Goal: Information Seeking & Learning: Check status

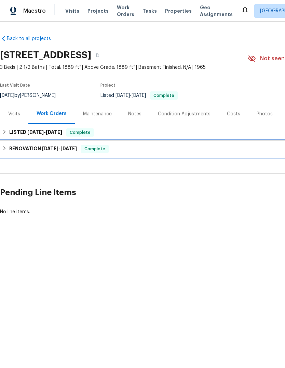
click at [64, 152] on h6 "RENOVATION [DATE] - [DATE]" at bounding box center [43, 149] width 68 height 8
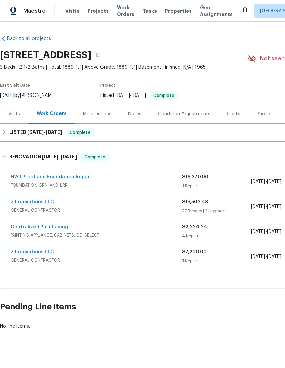
click at [97, 134] on div "LISTED [DATE] - [DATE] Complete" at bounding box center [193, 132] width 383 height 8
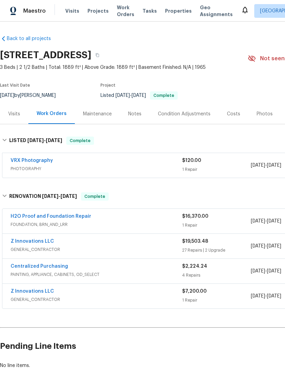
click at [28, 216] on link "H2O Proof and Foundation Repair" at bounding box center [51, 216] width 81 height 5
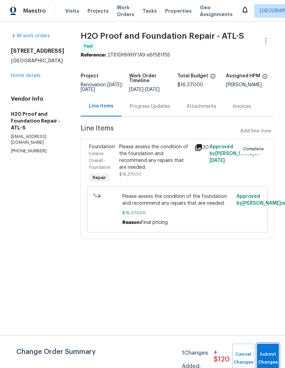
click at [270, 350] on button "Submit Changes" at bounding box center [268, 358] width 22 height 29
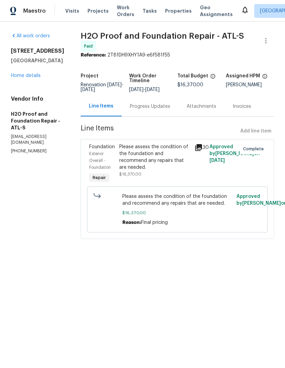
click at [149, 103] on div "Progress Updates" at bounding box center [150, 106] width 40 height 7
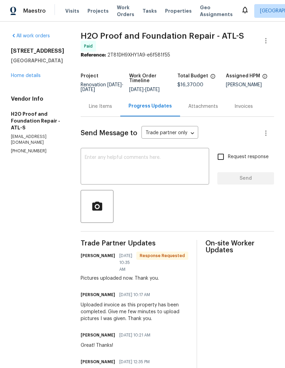
click at [12, 131] on h5 "H2O Proof and Foundation Repair - ATL-S" at bounding box center [37, 121] width 53 height 21
click at [27, 78] on link "Home details" at bounding box center [26, 75] width 30 height 5
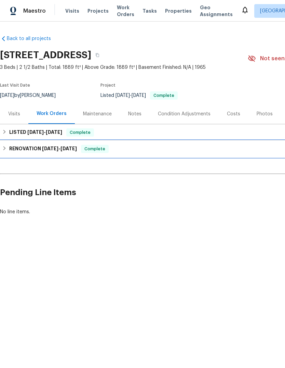
click at [26, 149] on h6 "RENOVATION [DATE] - [DATE]" at bounding box center [43, 149] width 68 height 8
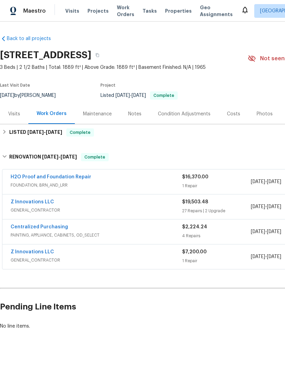
click at [22, 203] on link "Z Innovations LLC" at bounding box center [32, 201] width 43 height 5
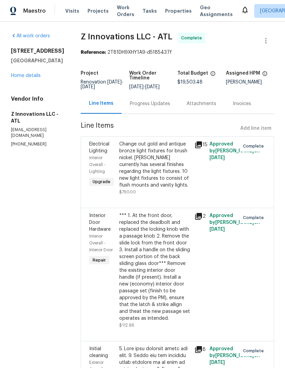
click at [198, 144] on icon at bounding box center [198, 144] width 7 height 7
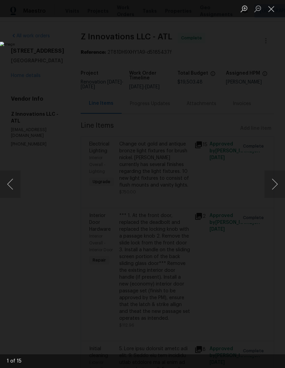
click at [275, 191] on button "Next image" at bounding box center [275, 183] width 21 height 27
click at [276, 192] on button "Next image" at bounding box center [275, 183] width 21 height 27
click at [276, 193] on button "Next image" at bounding box center [275, 183] width 21 height 27
click at [277, 193] on button "Next image" at bounding box center [275, 183] width 21 height 27
click at [276, 194] on button "Next image" at bounding box center [275, 183] width 21 height 27
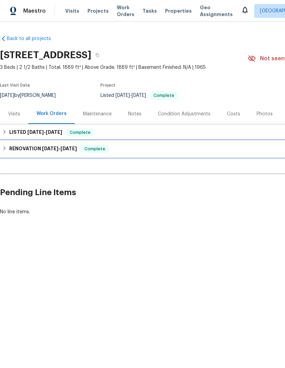
click at [39, 148] on h6 "RENOVATION 7/28/25 - 8/15/25" at bounding box center [43, 149] width 68 height 8
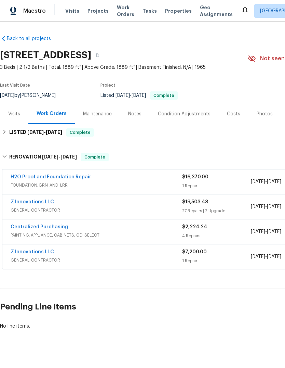
click at [22, 253] on link "Z Innovations LLC" at bounding box center [32, 251] width 43 height 5
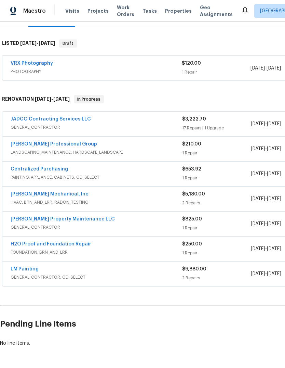
scroll to position [96, 0]
